Goal: Task Accomplishment & Management: Use online tool/utility

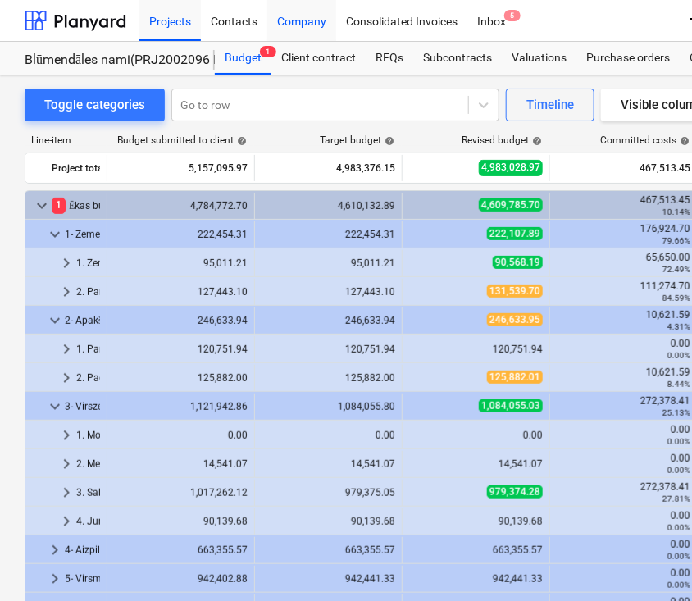
click at [303, 22] on div "Company" at bounding box center [301, 20] width 69 height 42
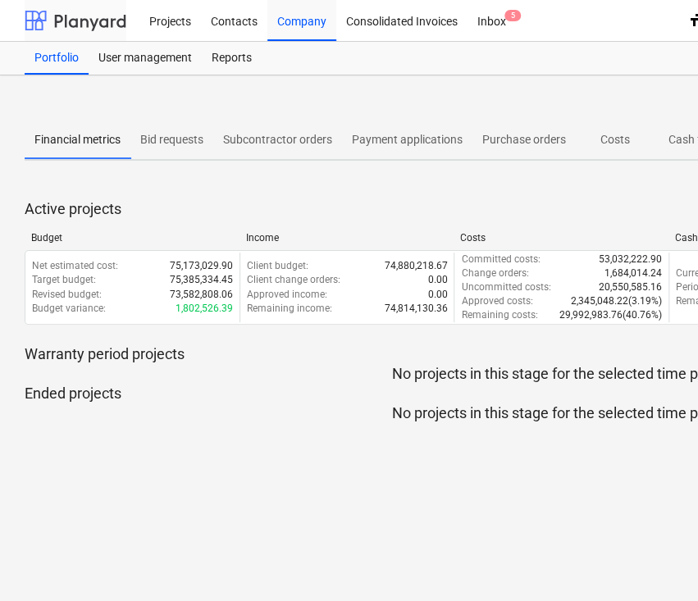
click at [91, 21] on div at bounding box center [76, 20] width 102 height 41
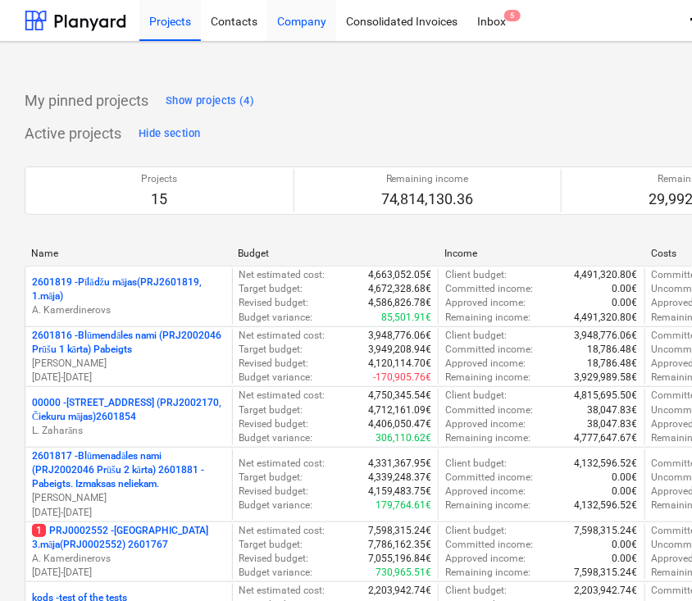
click at [299, 21] on div "Company" at bounding box center [301, 20] width 69 height 42
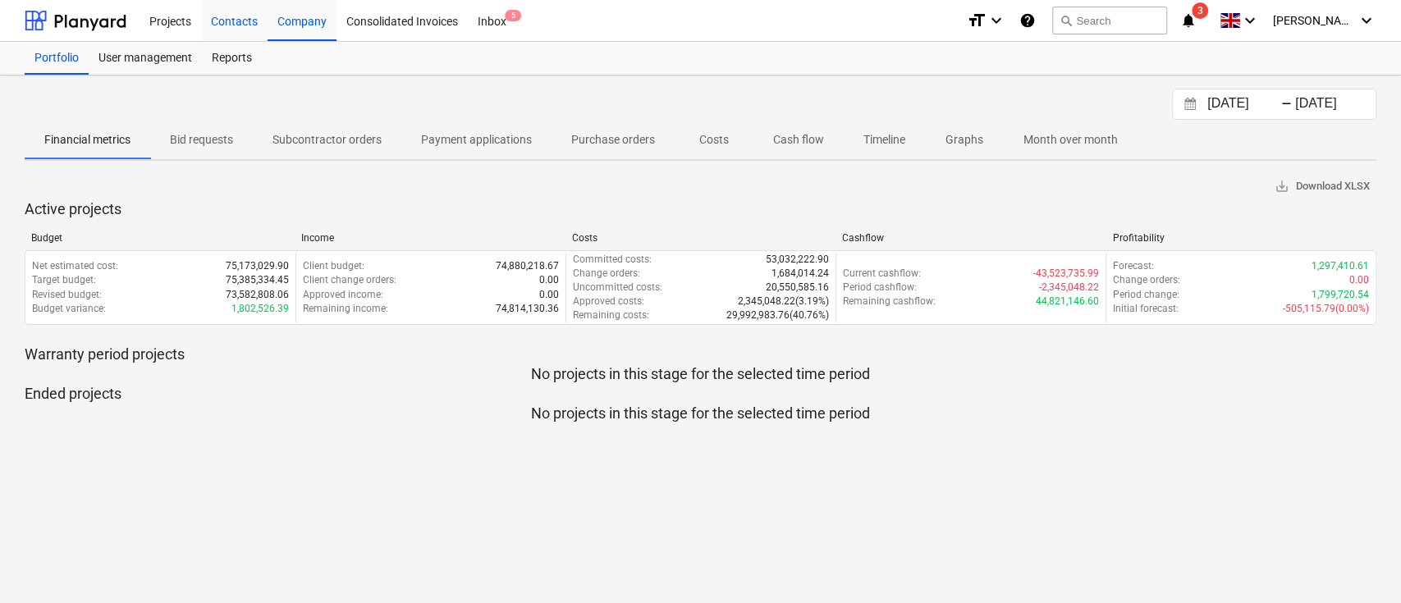
click at [241, 14] on div "Contacts" at bounding box center [234, 20] width 66 height 42
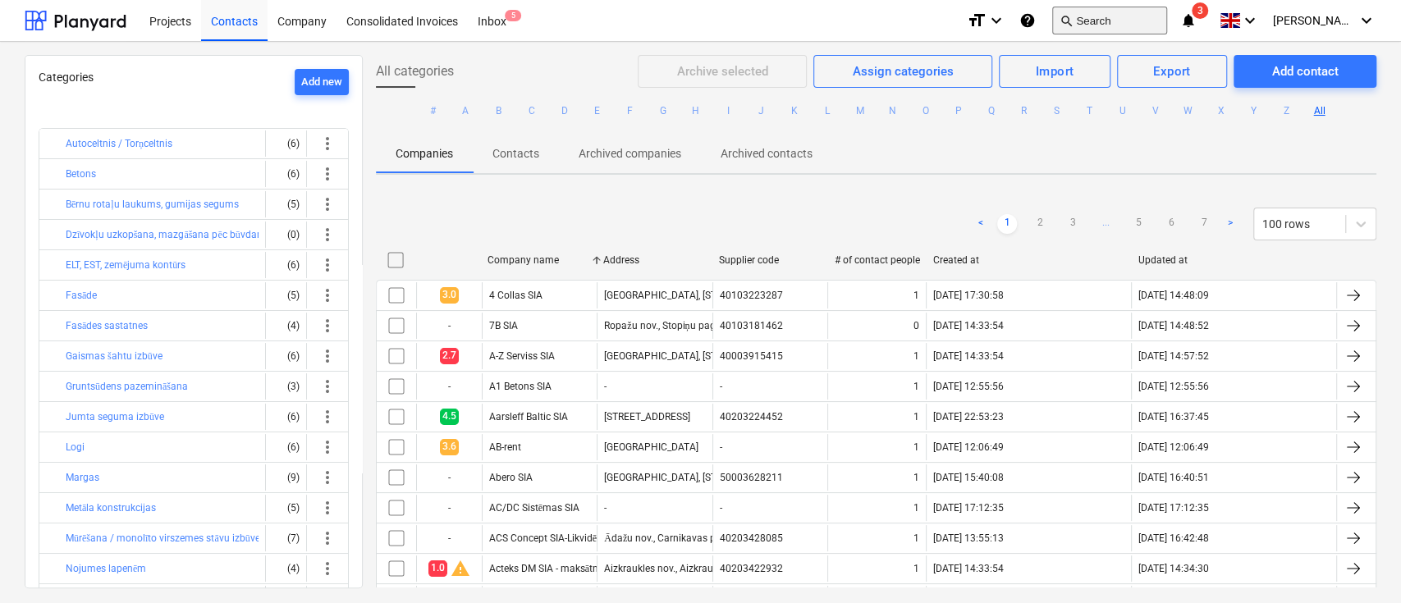
click at [692, 22] on button "search Search" at bounding box center [1109, 21] width 115 height 28
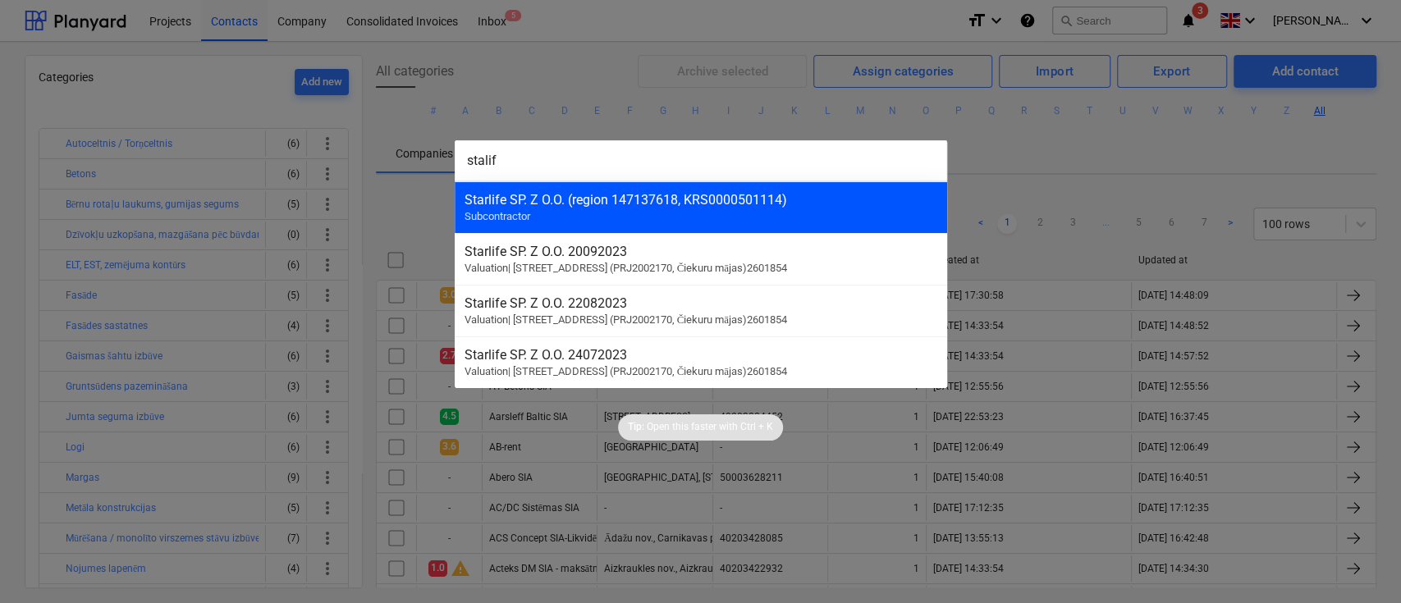
type input "stalif"
click at [692, 203] on div "Starlife SP. Z O.O. (region 147137618, KRS0000501114)" at bounding box center [700, 200] width 473 height 16
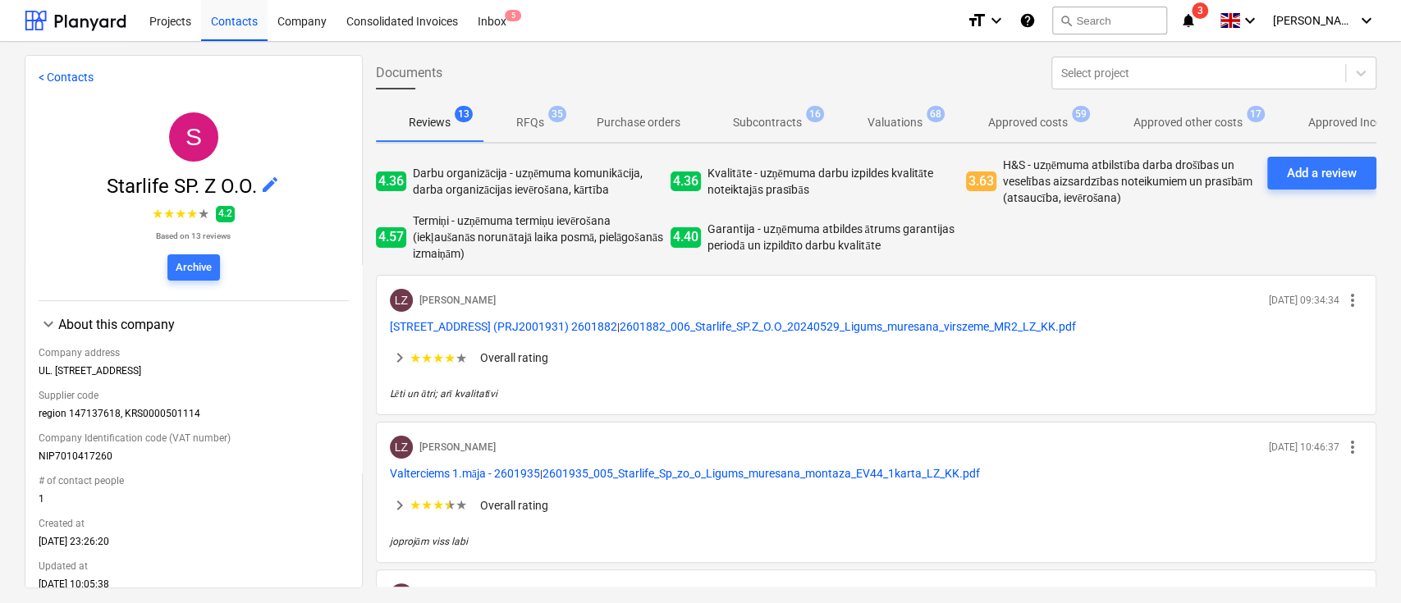
click at [217, 212] on span "4.2" at bounding box center [225, 214] width 19 height 16
click at [177, 213] on span "★" at bounding box center [180, 214] width 11 height 20
click at [510, 358] on p "Overall rating" at bounding box center [514, 358] width 68 height 16
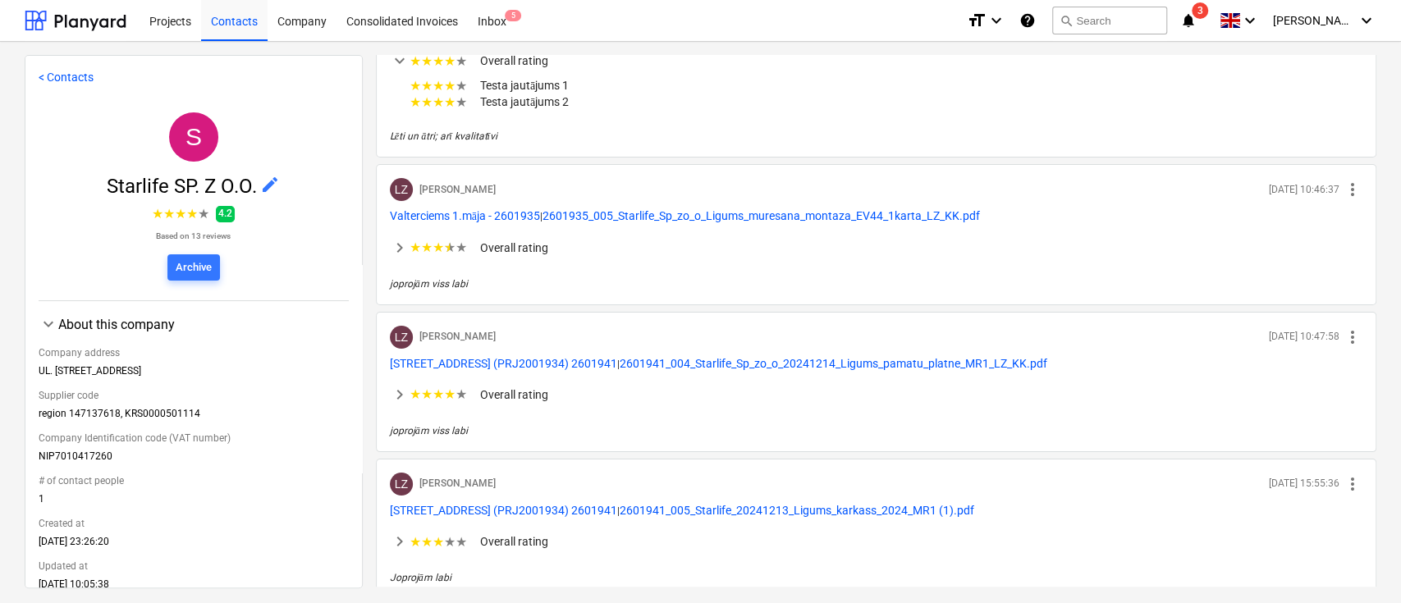
scroll to position [327, 0]
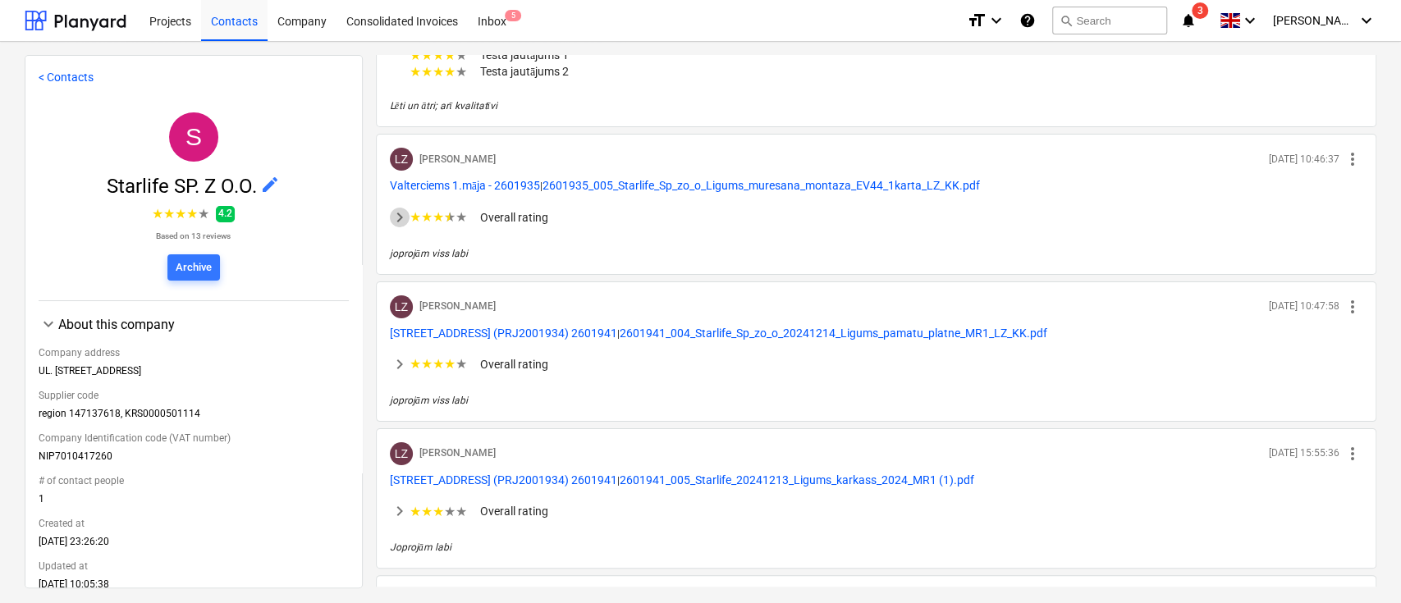
click at [395, 212] on span "keyboard_arrow_right" at bounding box center [400, 218] width 20 height 20
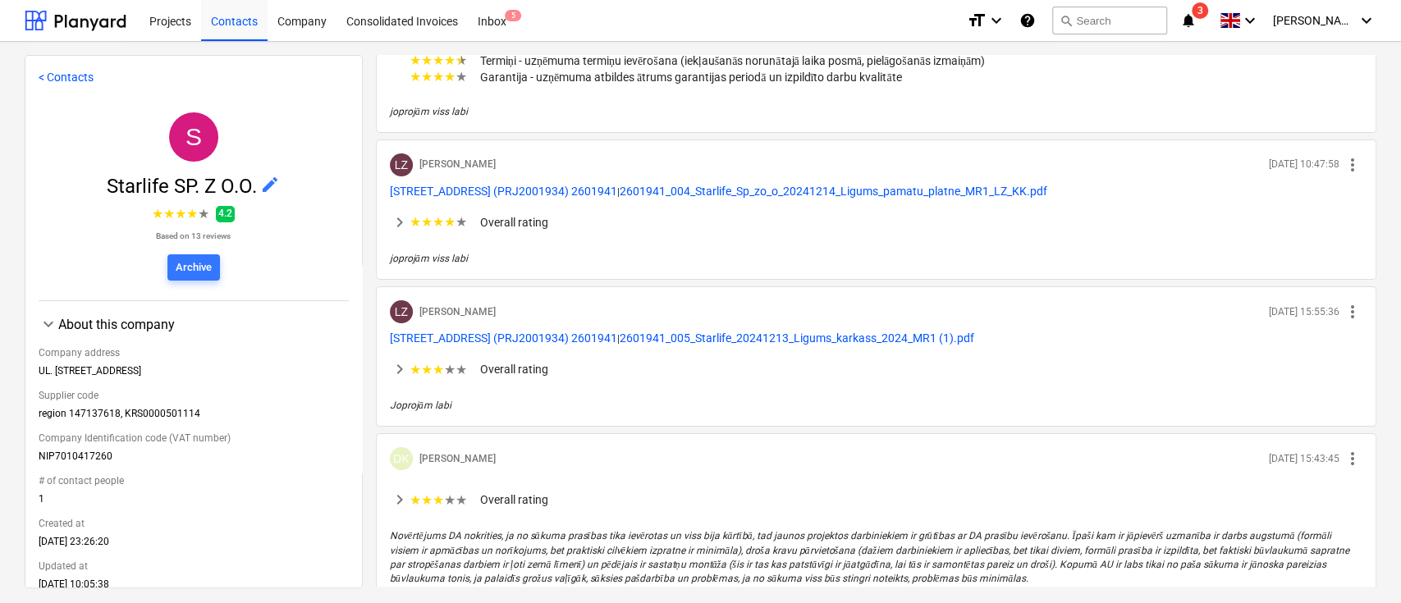
scroll to position [574, 0]
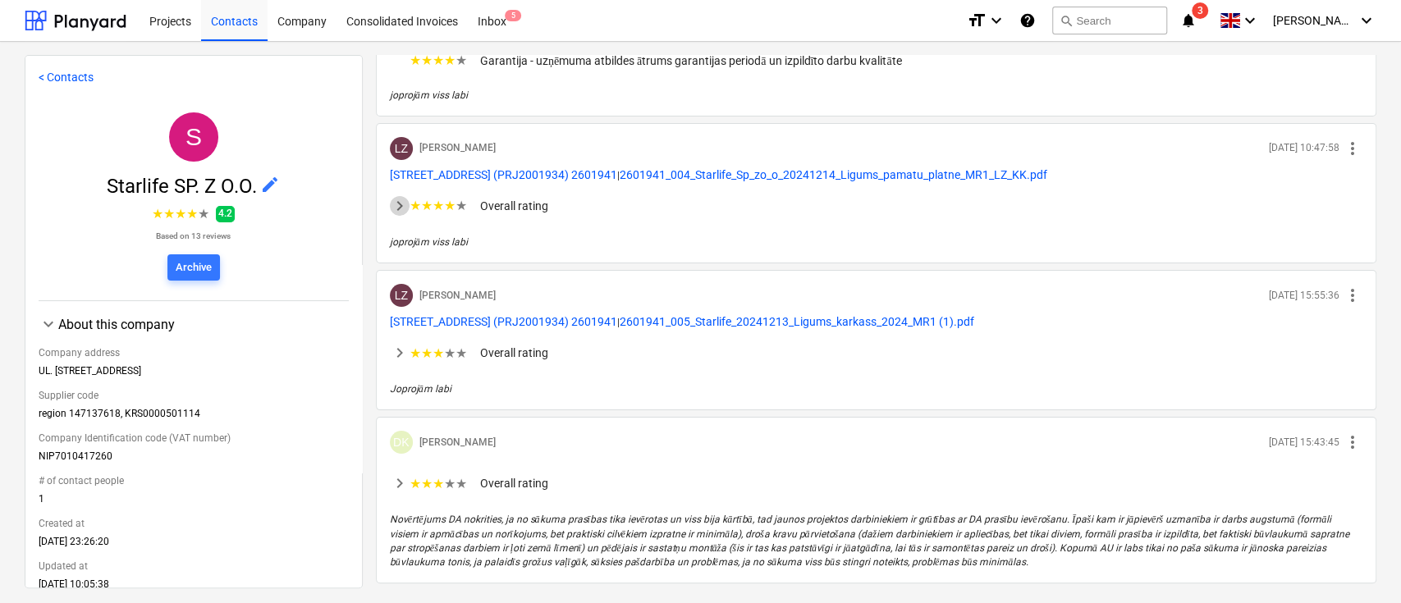
click at [394, 212] on span "keyboard_arrow_right" at bounding box center [400, 206] width 20 height 20
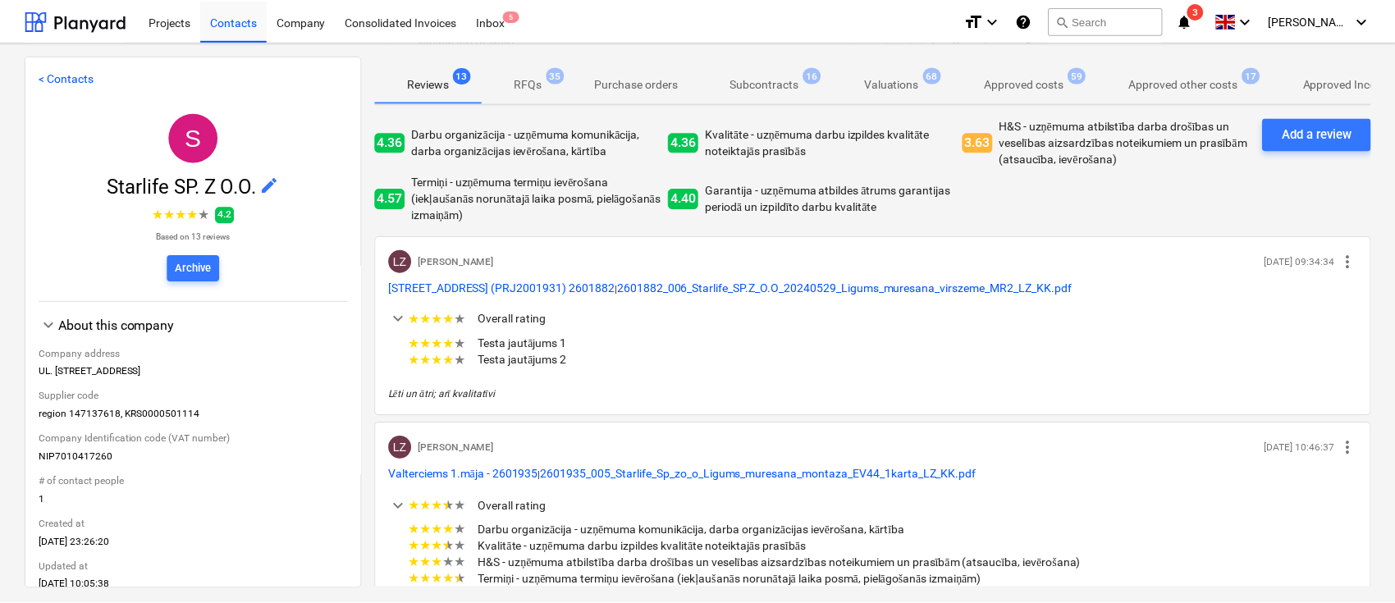
scroll to position [0, 0]
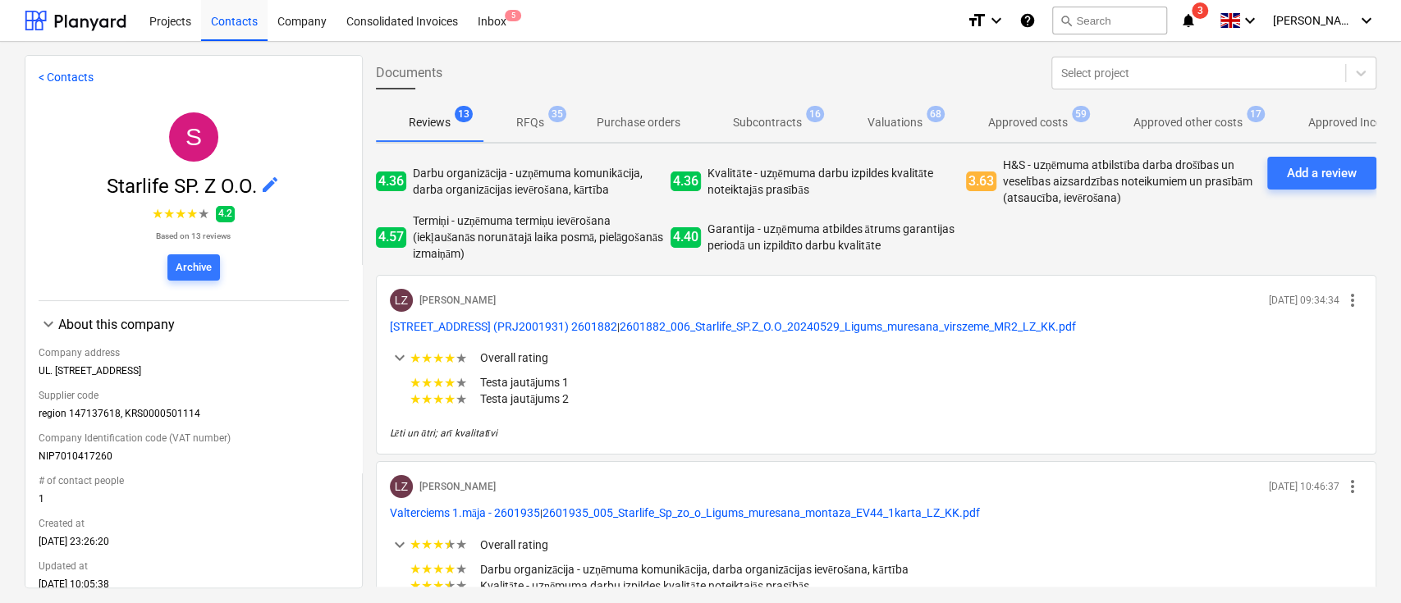
click at [692, 25] on icon "notifications" at bounding box center [1188, 21] width 16 height 20
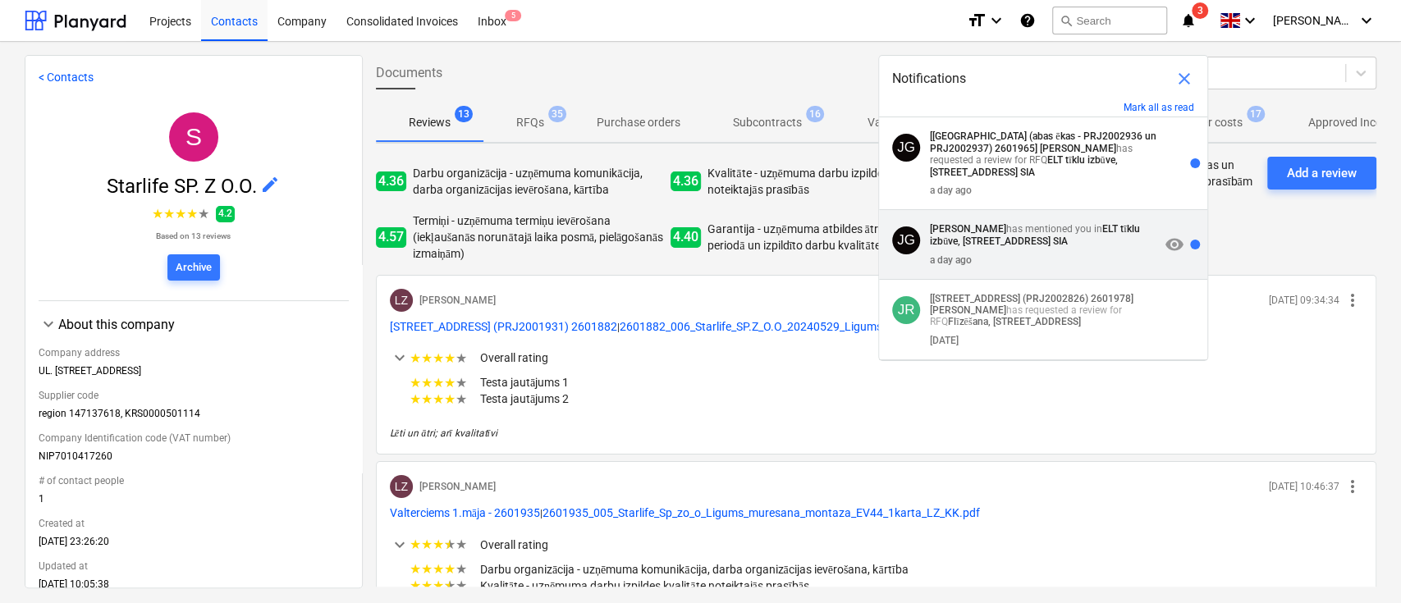
click at [692, 234] on strong "ELT tīklu izbūve, [STREET_ADDRESS] SIA" at bounding box center [1034, 235] width 209 height 24
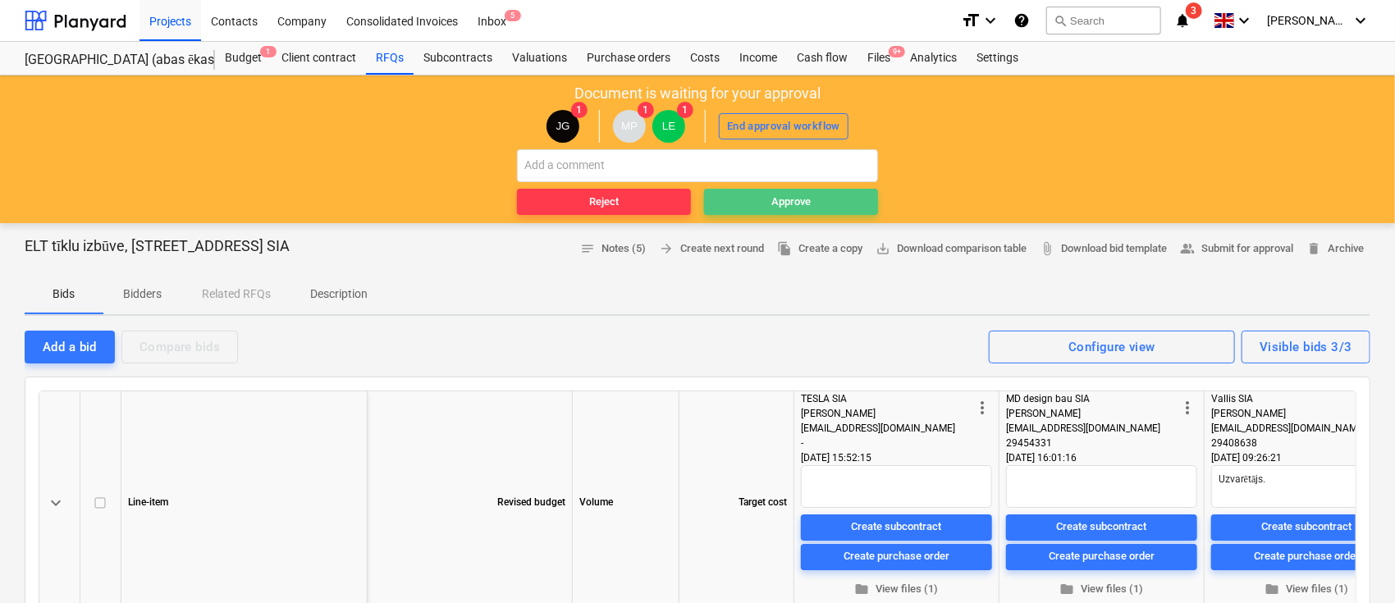
click at [692, 200] on div "Approve" at bounding box center [790, 202] width 39 height 19
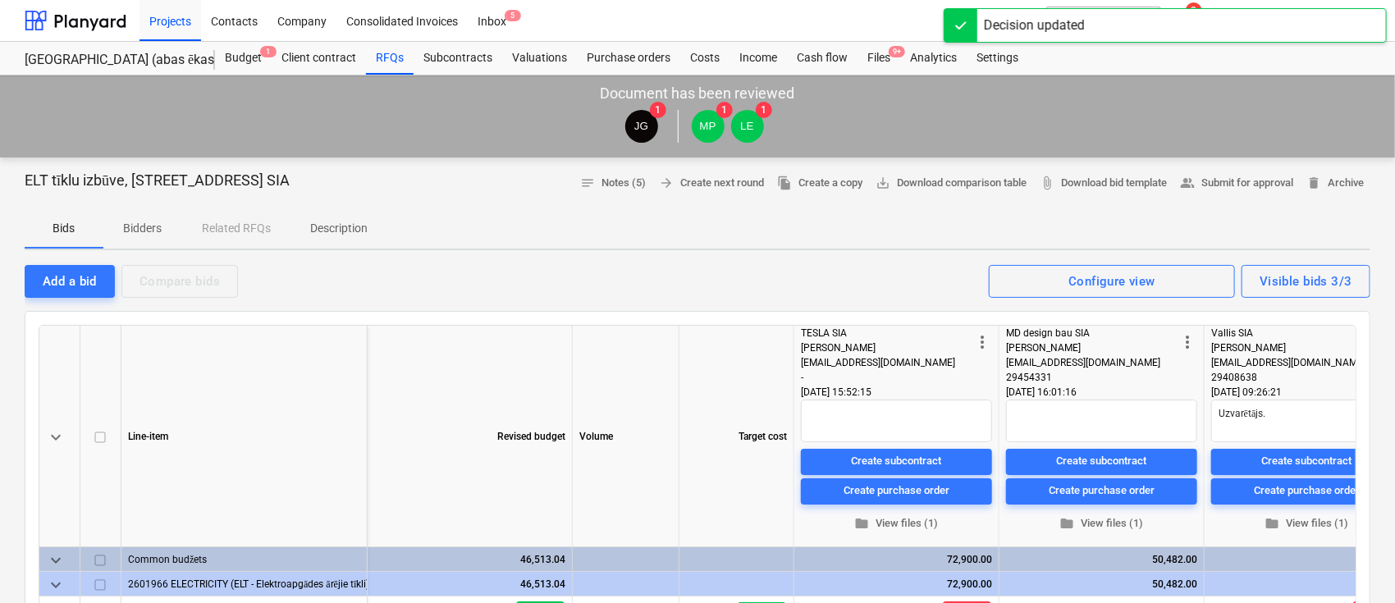
click at [692, 5] on div "Projects Contacts Company Consolidated Invoices Inbox 5" at bounding box center [543, 20] width 808 height 41
click at [692, 57] on div "Budget 1 Client contract RFQs Subcontracts Valuations Purchase orders Costs Inc…" at bounding box center [792, 58] width 1155 height 33
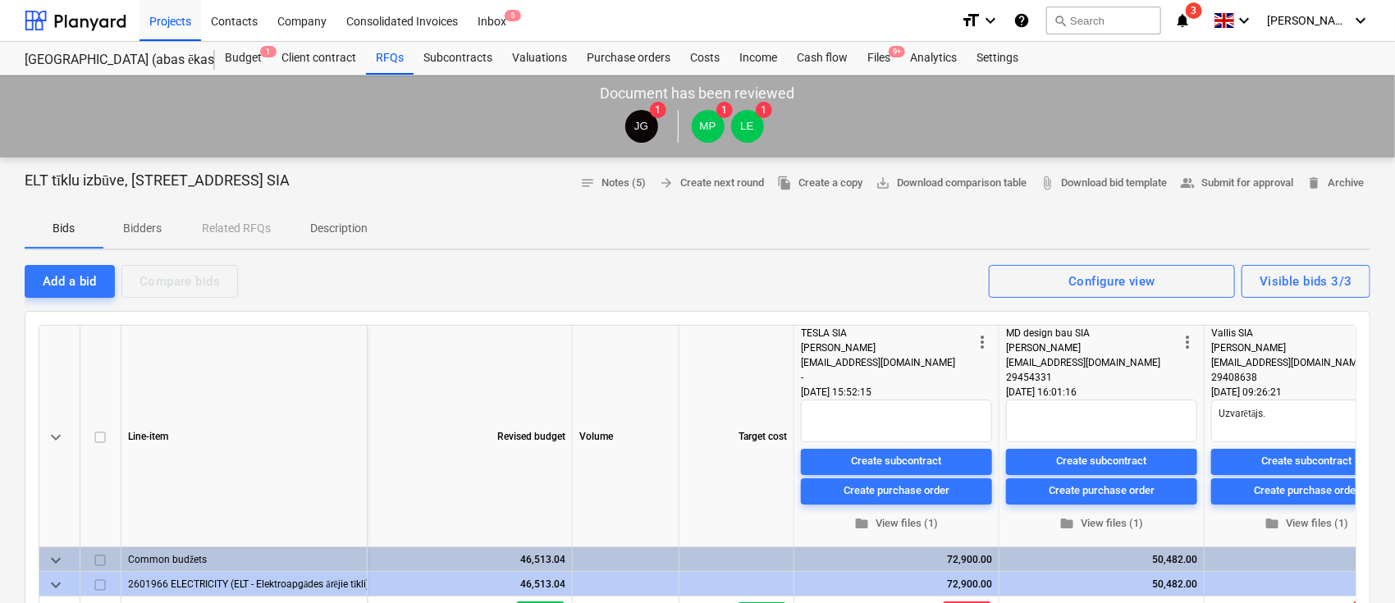
click at [692, 28] on div "Projects Contacts Company Consolidated Invoices Inbox 5" at bounding box center [543, 20] width 808 height 41
click at [692, 21] on icon "notifications" at bounding box center [1182, 21] width 16 height 20
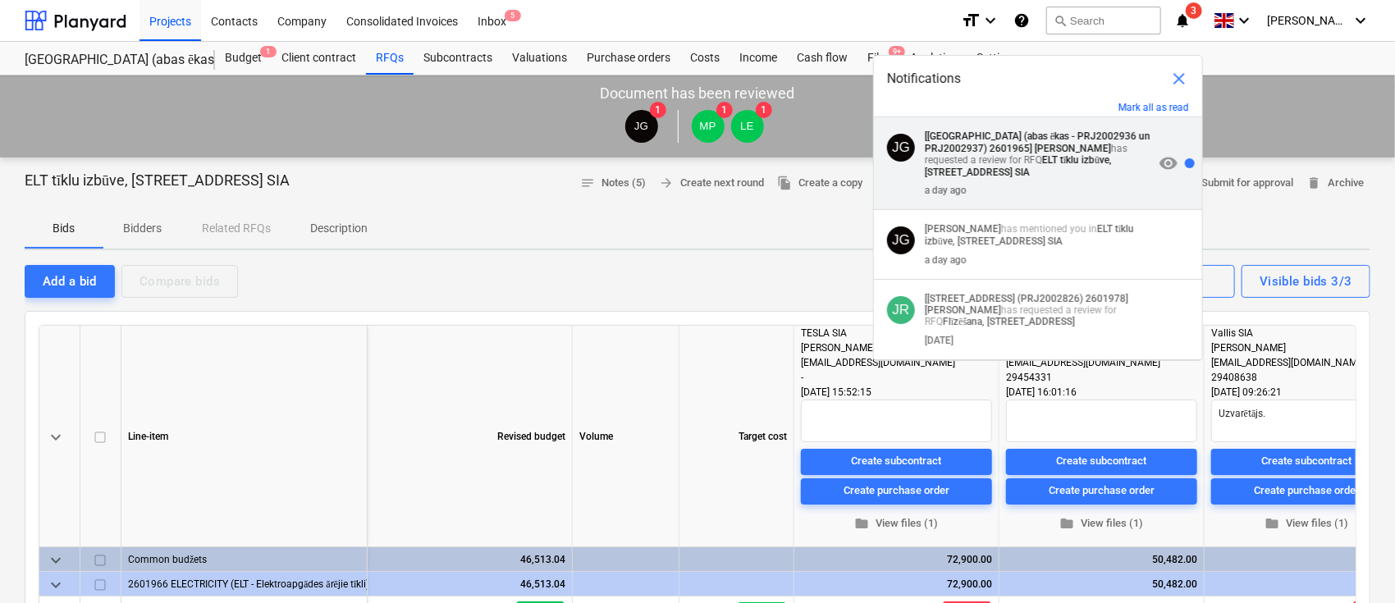
click at [692, 155] on strong "ELT tīklu izbūve, [STREET_ADDRESS] SIA" at bounding box center [1018, 166] width 187 height 24
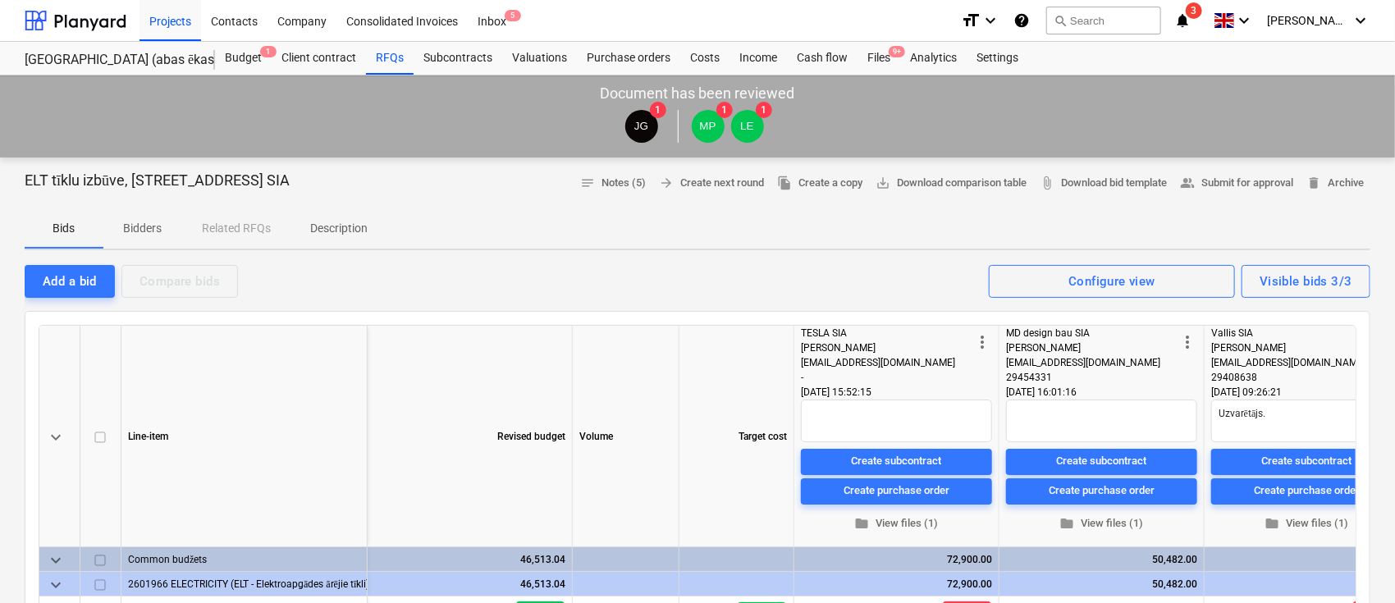
click at [692, 22] on icon "notifications" at bounding box center [1182, 21] width 16 height 20
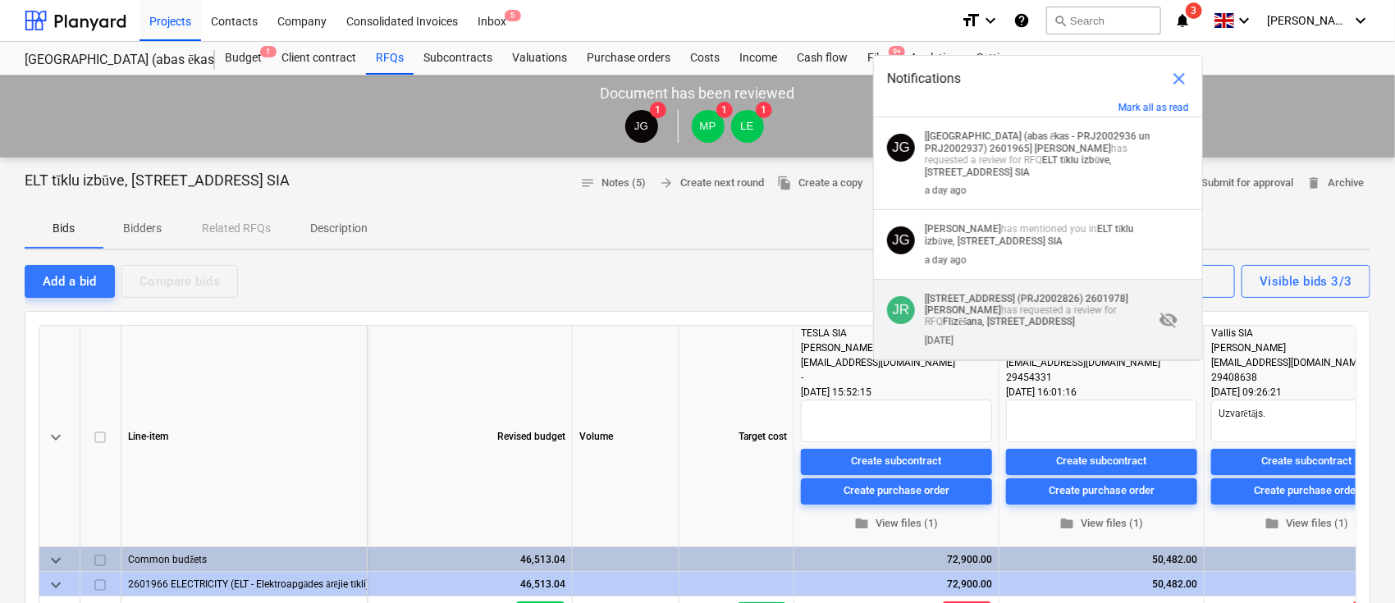
click at [692, 331] on div "[DATE]" at bounding box center [1039, 337] width 229 height 18
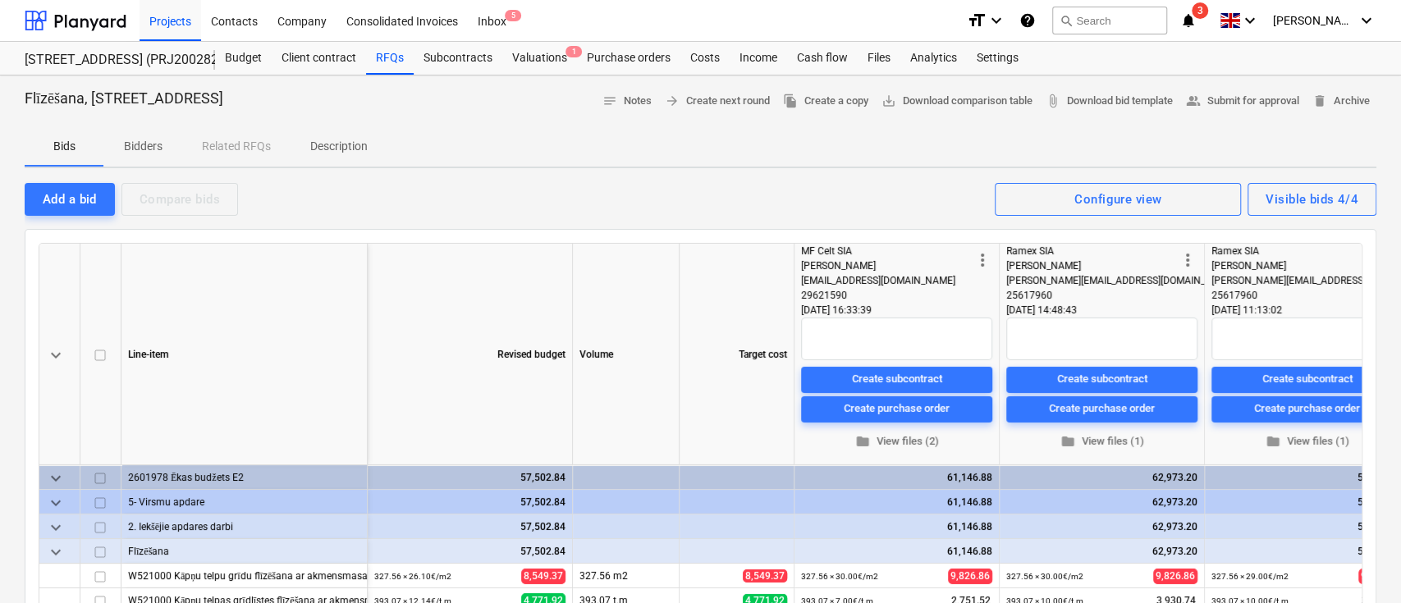
type textarea "x"
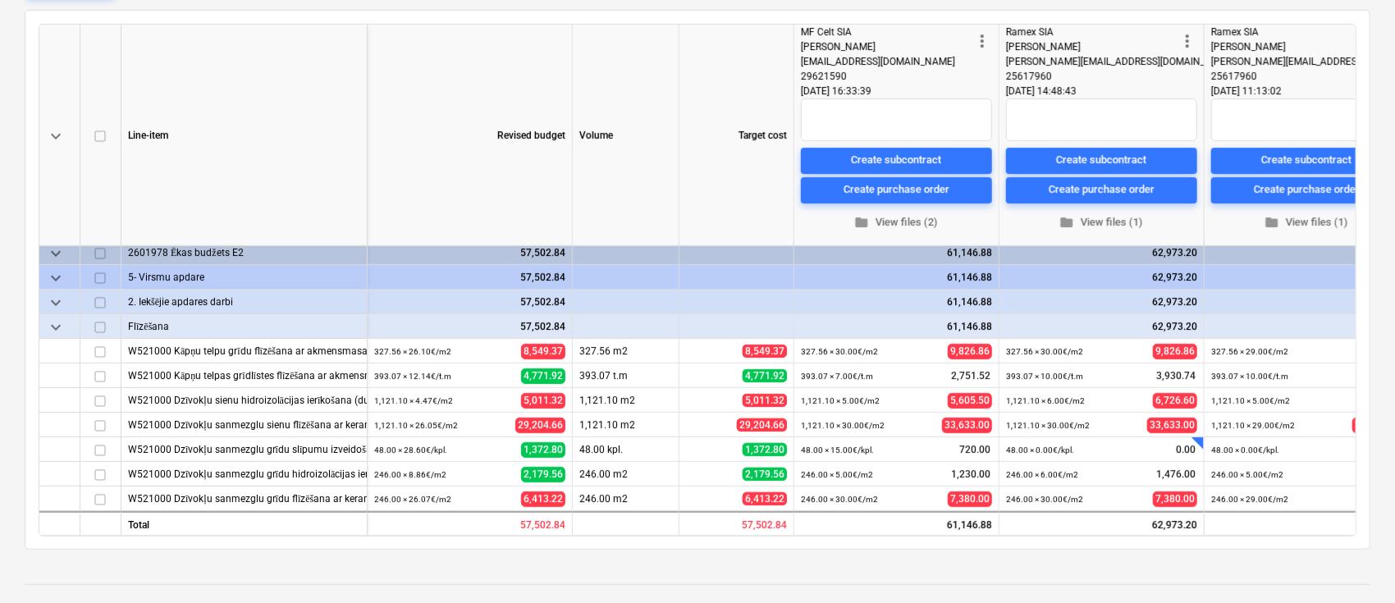
scroll to position [360, 0]
